Goal: Use online tool/utility: Utilize a website feature to perform a specific function

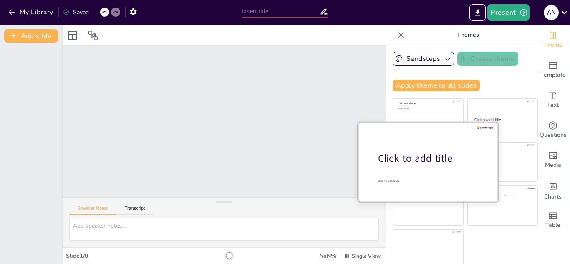
scroll to position [5, 0]
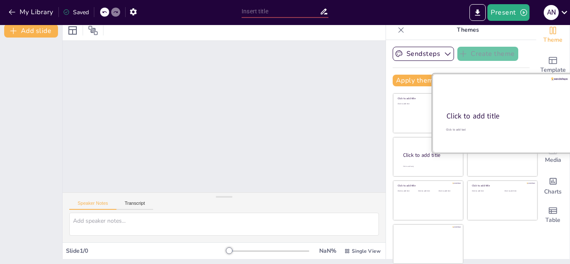
click at [501, 104] on div at bounding box center [502, 113] width 140 height 79
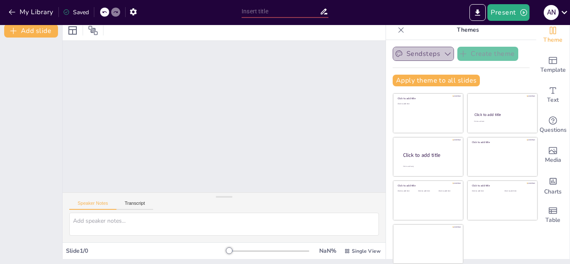
click at [412, 53] on button "Sendsteps" at bounding box center [422, 54] width 61 height 14
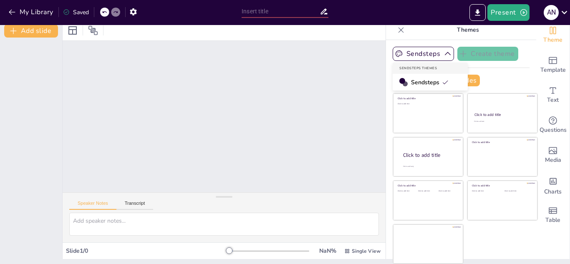
click at [423, 84] on span "Sendsteps" at bounding box center [430, 82] width 38 height 8
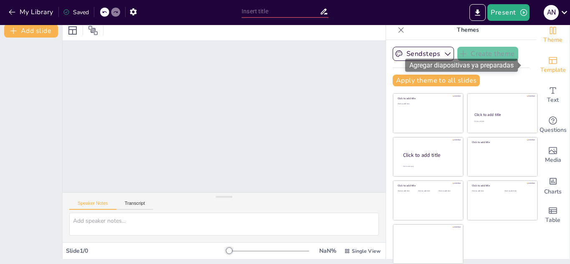
click at [540, 68] on span "Template" at bounding box center [552, 69] width 25 height 9
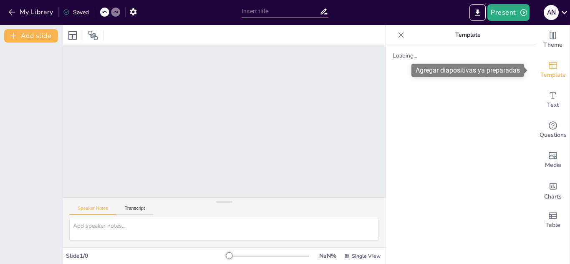
scroll to position [0, 0]
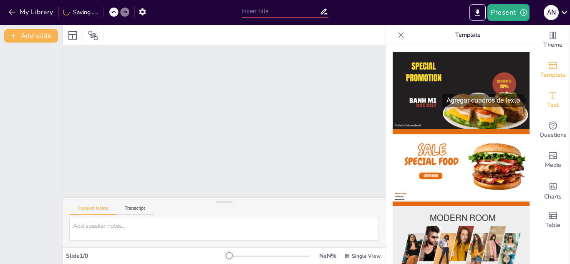
click at [549, 97] on icon "Add text boxes" at bounding box center [553, 96] width 10 height 10
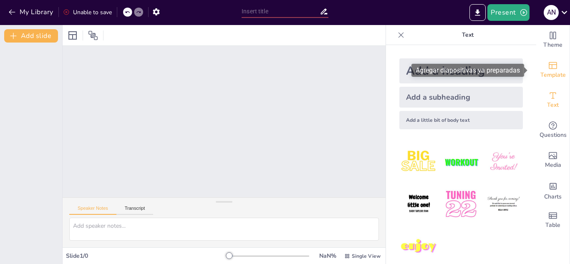
click at [553, 72] on span "Template" at bounding box center [552, 74] width 25 height 9
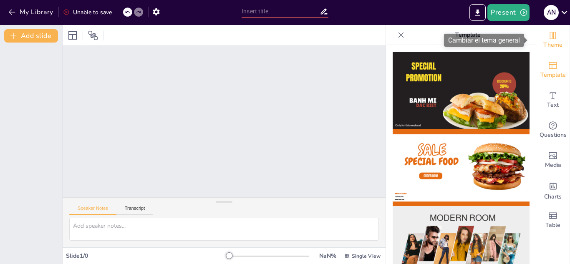
click at [553, 43] on span "Theme" at bounding box center [552, 44] width 19 height 9
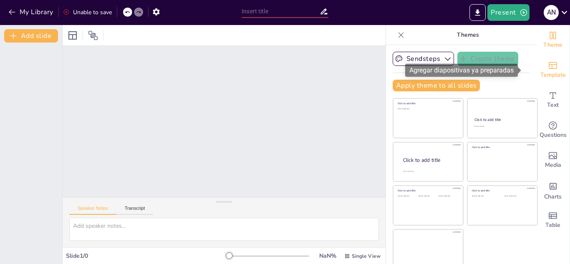
click at [550, 73] on span "Template" at bounding box center [552, 74] width 25 height 9
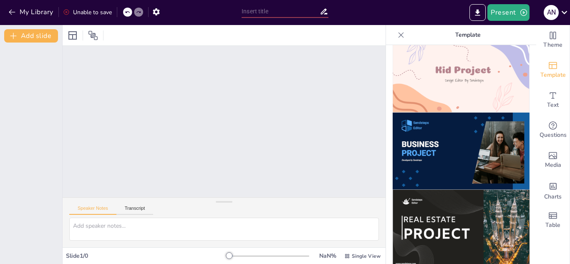
scroll to position [840, 0]
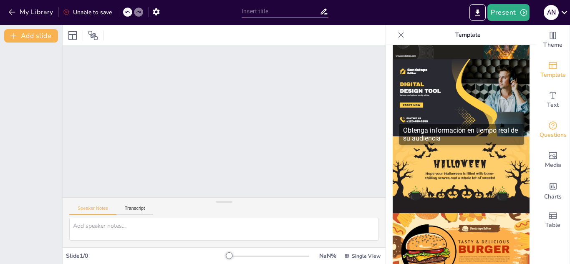
click at [548, 128] on icon "Get real-time input from your audience" at bounding box center [552, 125] width 8 height 8
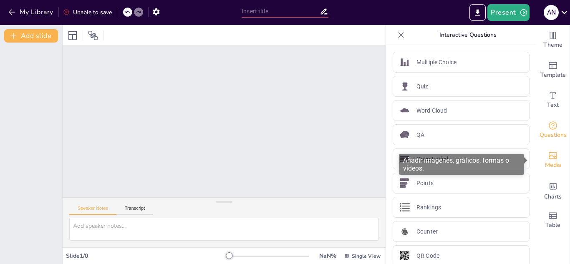
click at [553, 168] on span "Media" at bounding box center [553, 165] width 16 height 9
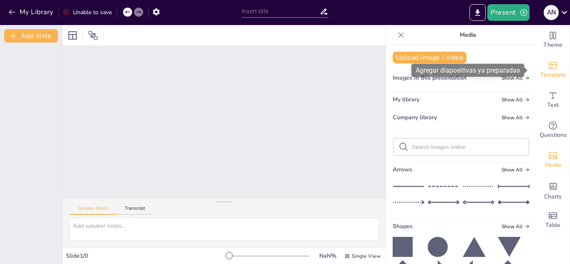
click at [553, 72] on span "Template" at bounding box center [552, 74] width 25 height 9
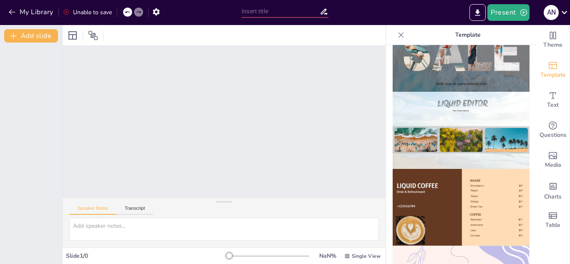
scroll to position [433, 0]
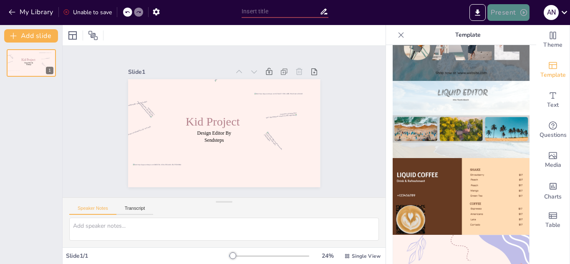
click at [518, 13] on button "Present" at bounding box center [508, 12] width 42 height 17
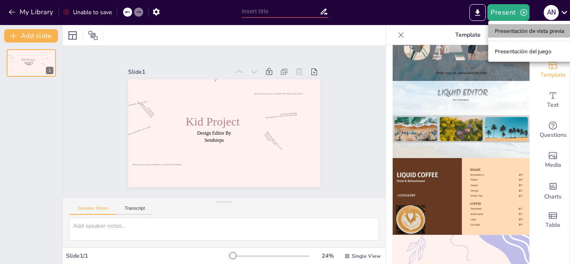
click at [533, 32] on font "Presentación de vista previa" at bounding box center [530, 31] width 70 height 6
